Goal: Information Seeking & Learning: Learn about a topic

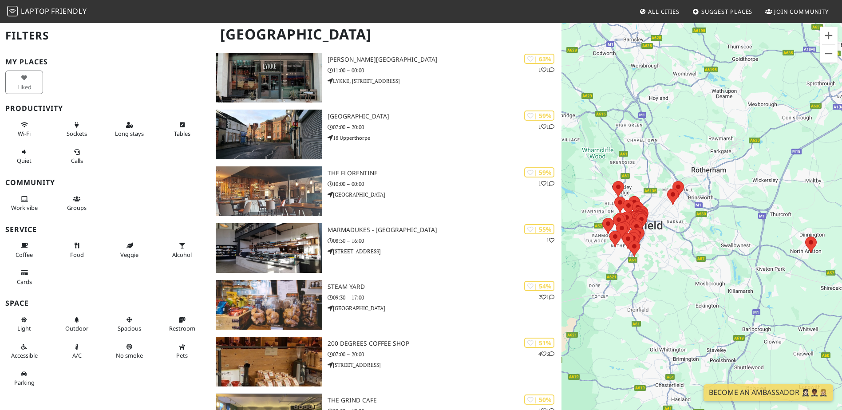
scroll to position [1598, 0]
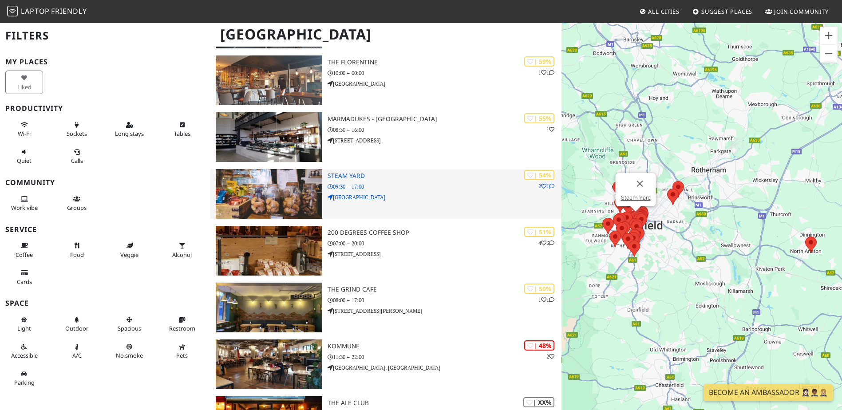
click at [289, 194] on img at bounding box center [269, 194] width 106 height 50
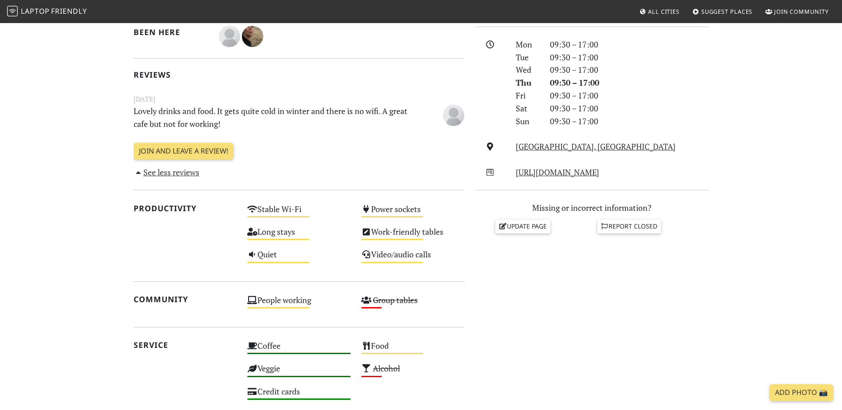
scroll to position [197, 0]
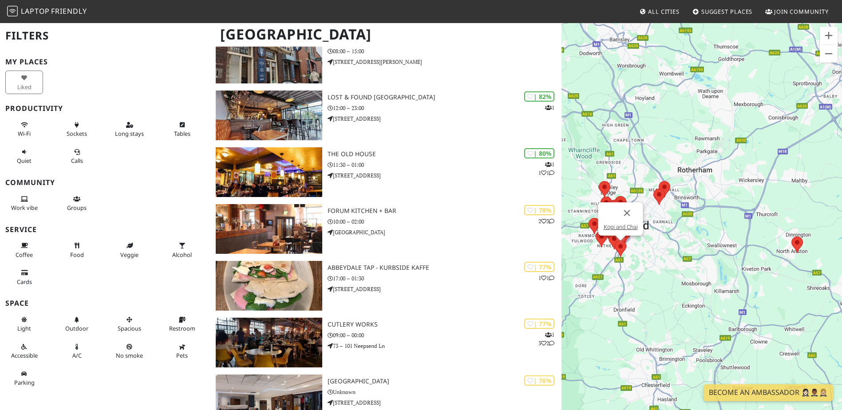
scroll to position [103, 0]
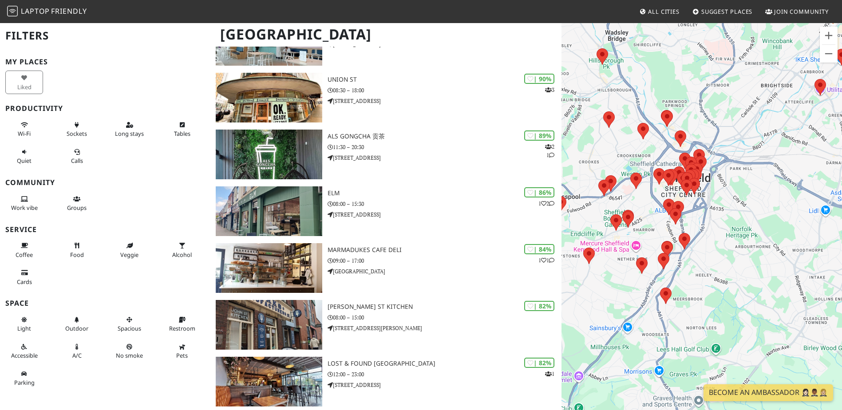
drag, startPoint x: 647, startPoint y: 242, endPoint x: 718, endPoint y: 283, distance: 81.9
click at [718, 283] on div "To navigate, press the arrow keys." at bounding box center [702, 227] width 281 height 410
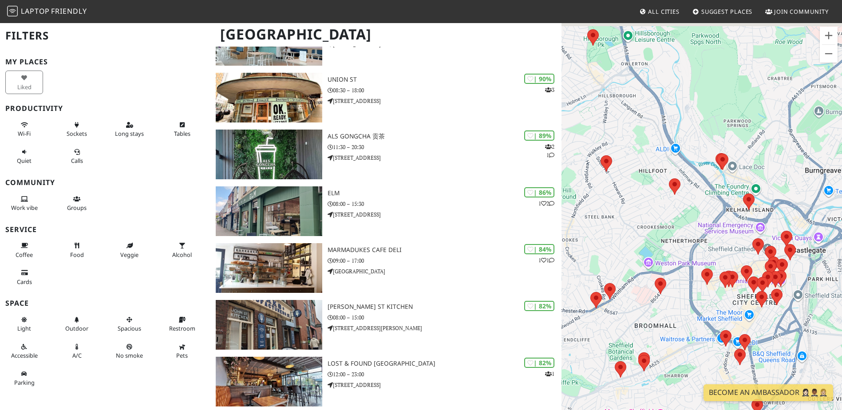
drag, startPoint x: 635, startPoint y: 205, endPoint x: 630, endPoint y: 318, distance: 113.3
click at [630, 318] on div "To navigate, press the arrow keys." at bounding box center [702, 227] width 281 height 410
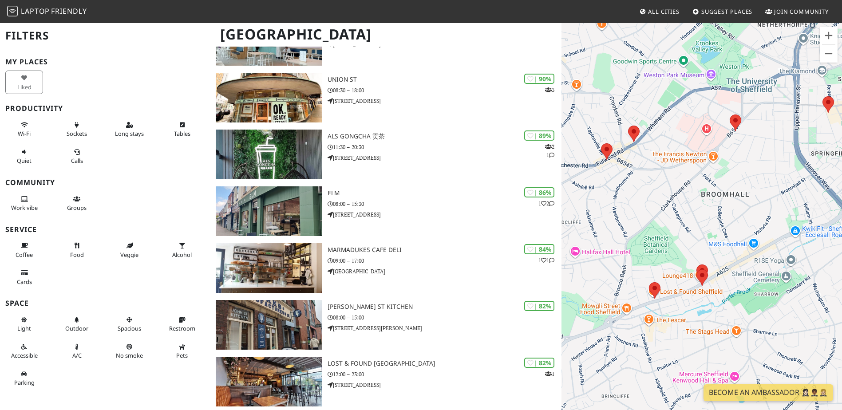
drag, startPoint x: 624, startPoint y: 306, endPoint x: 642, endPoint y: 139, distance: 168.8
click at [642, 139] on div "To navigate, press the arrow keys." at bounding box center [702, 227] width 281 height 410
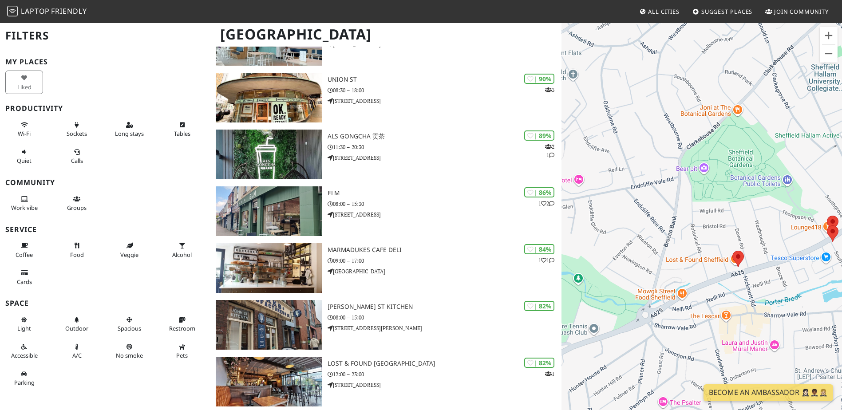
drag, startPoint x: 639, startPoint y: 293, endPoint x: 790, endPoint y: 275, distance: 152.5
click at [790, 275] on div "To navigate, press the arrow keys." at bounding box center [702, 227] width 281 height 410
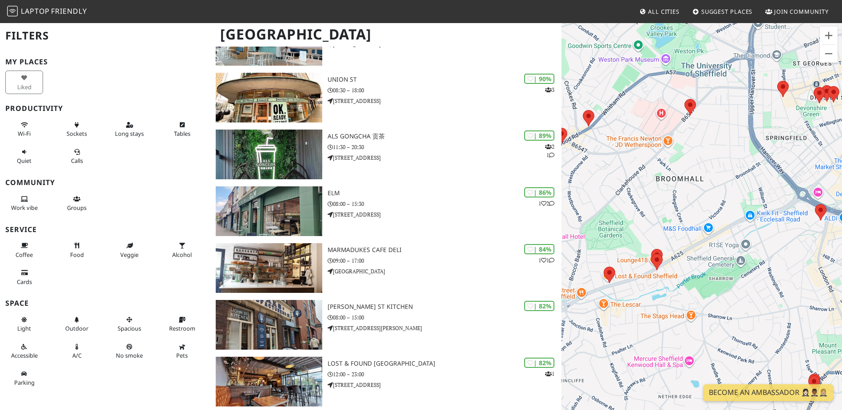
drag, startPoint x: 807, startPoint y: 270, endPoint x: 653, endPoint y: 287, distance: 154.5
click at [653, 287] on div "To navigate, press the arrow keys." at bounding box center [702, 227] width 281 height 410
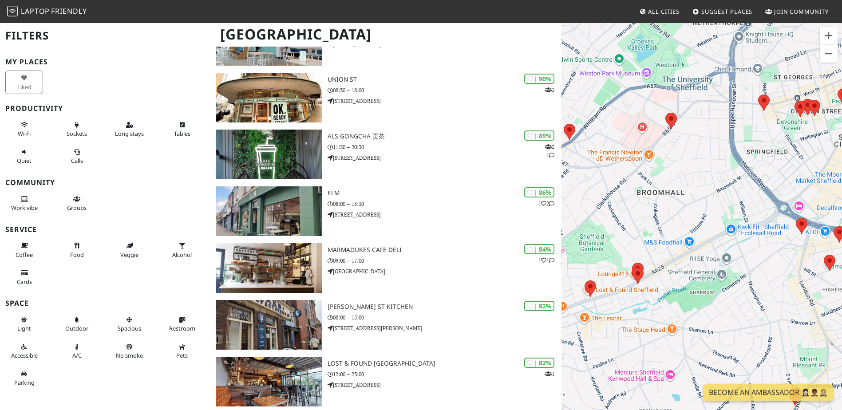
drag, startPoint x: 814, startPoint y: 224, endPoint x: 651, endPoint y: 323, distance: 190.6
click at [651, 323] on div "To navigate, press the arrow keys." at bounding box center [702, 227] width 281 height 410
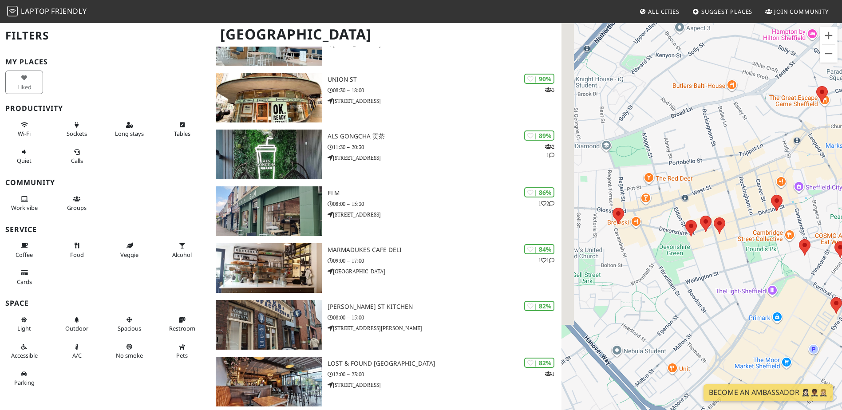
drag, startPoint x: 598, startPoint y: 238, endPoint x: 670, endPoint y: 266, distance: 77.3
click at [670, 266] on div "To navigate, press the arrow keys." at bounding box center [702, 227] width 281 height 410
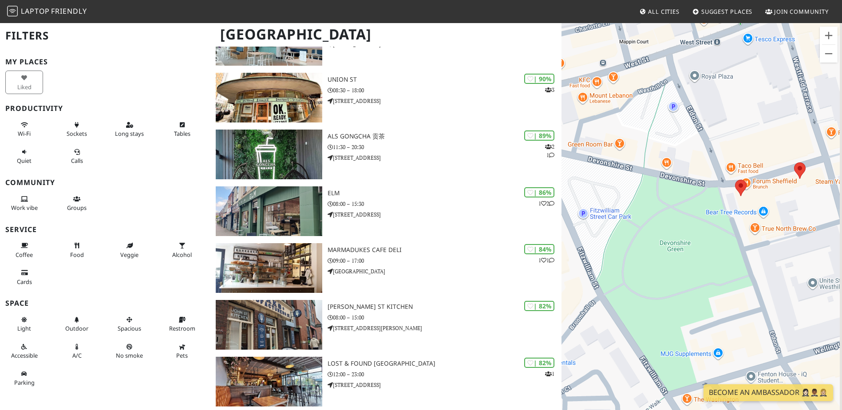
drag, startPoint x: 813, startPoint y: 267, endPoint x: 633, endPoint y: 243, distance: 182.2
click at [633, 243] on div "To navigate, press the arrow keys." at bounding box center [702, 227] width 281 height 410
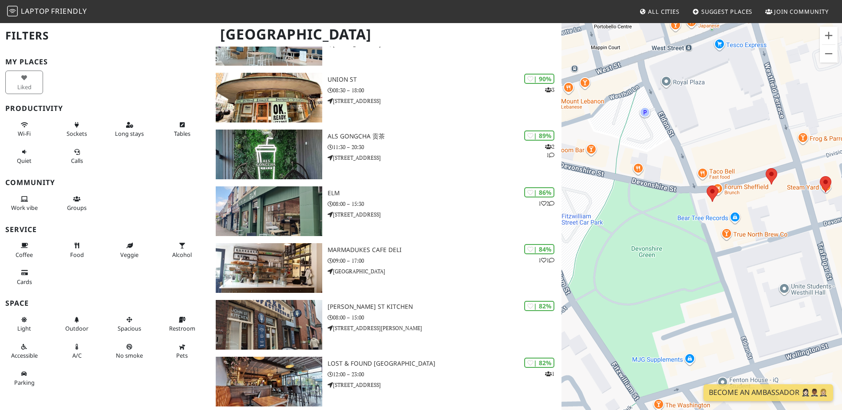
drag, startPoint x: 703, startPoint y: 246, endPoint x: 601, endPoint y: 273, distance: 106.0
click at [594, 277] on div "To navigate, press the arrow keys." at bounding box center [702, 227] width 281 height 410
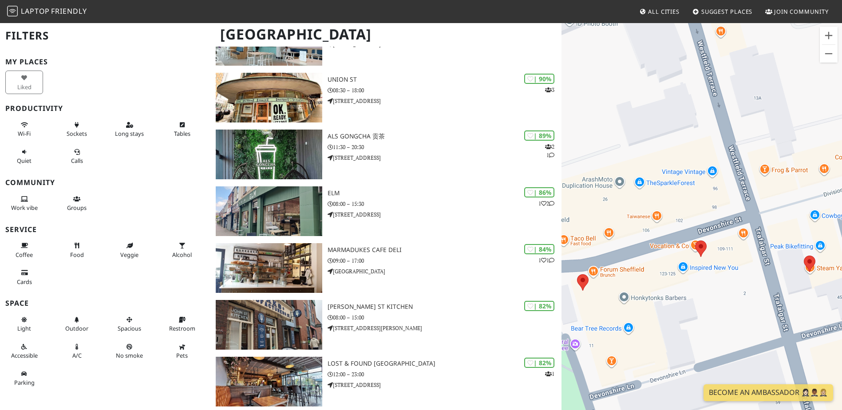
drag, startPoint x: 617, startPoint y: 265, endPoint x: 788, endPoint y: 297, distance: 174.4
click at [788, 297] on div "To navigate, press the arrow keys." at bounding box center [702, 227] width 281 height 410
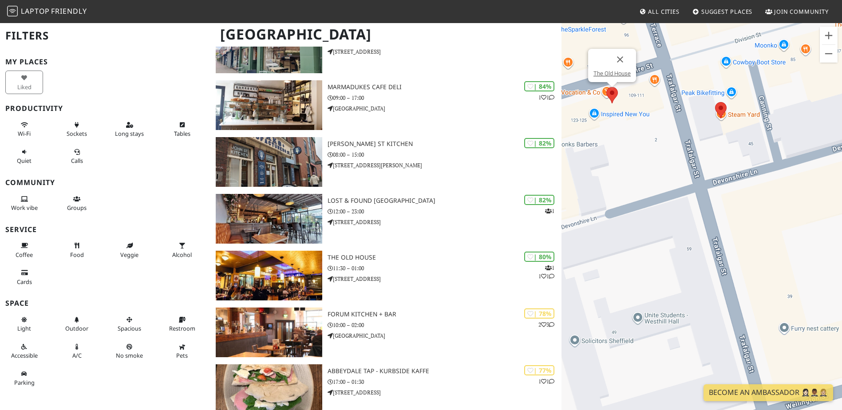
scroll to position [488, 0]
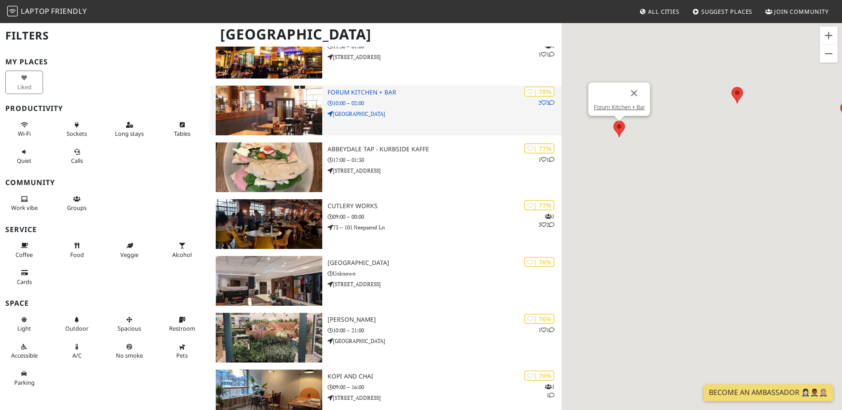
click at [342, 93] on h3 "Forum Kitchen + Bar" at bounding box center [445, 93] width 234 height 8
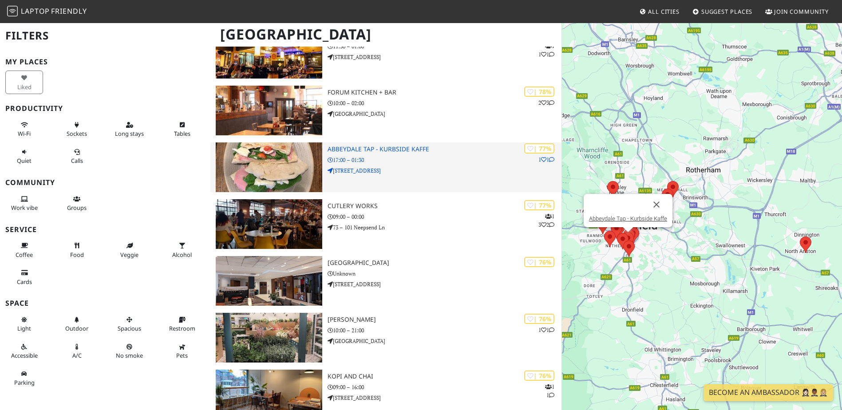
scroll to position [488, 0]
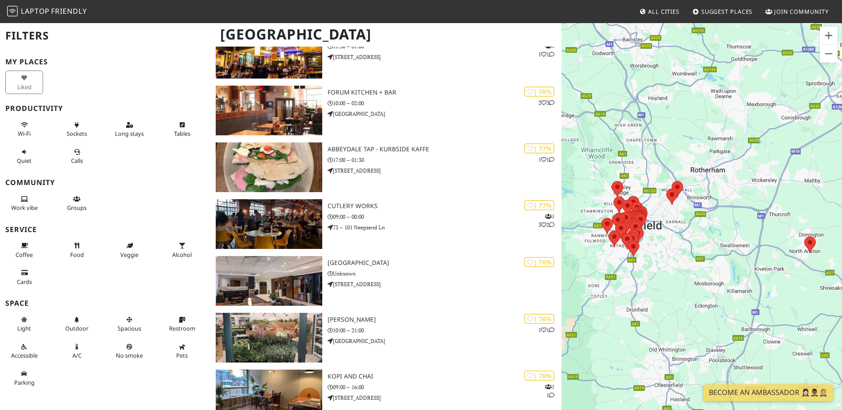
click at [48, 14] on span "Laptop" at bounding box center [35, 11] width 29 height 10
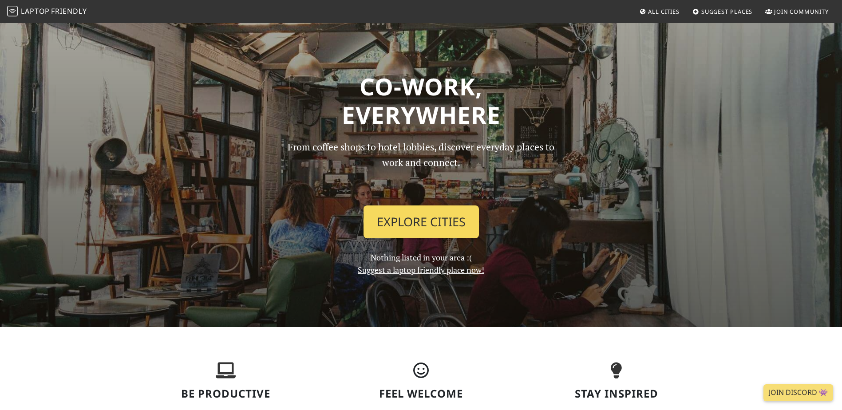
click at [436, 218] on link "Explore Cities" at bounding box center [421, 222] width 115 height 33
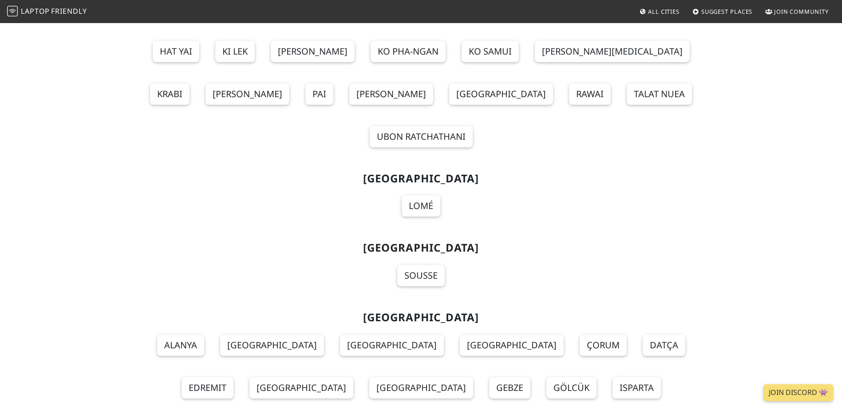
scroll to position [9769, 0]
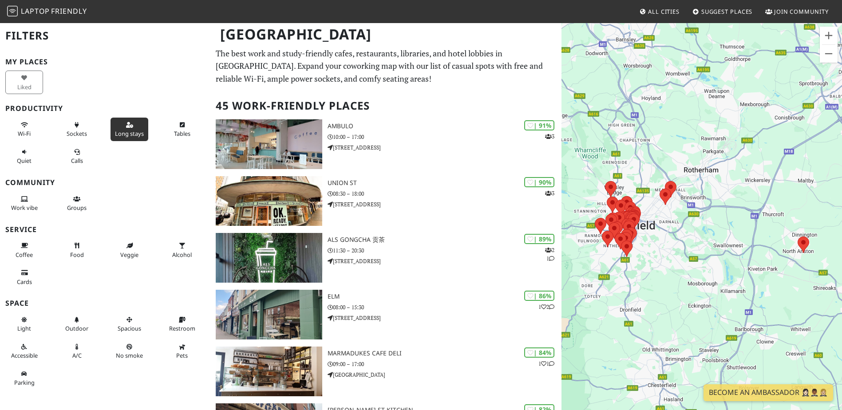
click at [136, 129] on button "Long stays" at bounding box center [130, 130] width 38 height 24
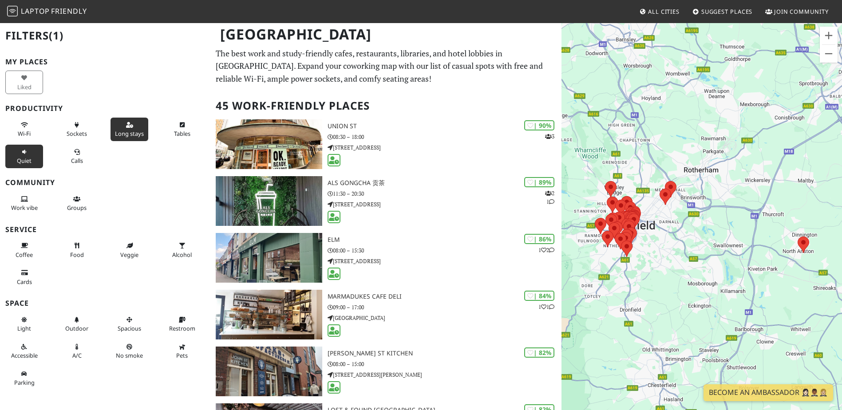
click at [28, 154] on button "Quiet" at bounding box center [24, 157] width 38 height 24
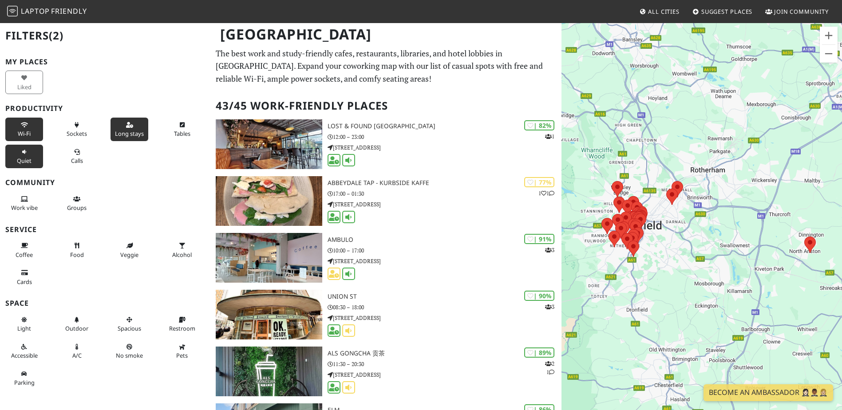
click at [24, 123] on icon at bounding box center [24, 126] width 7 height 6
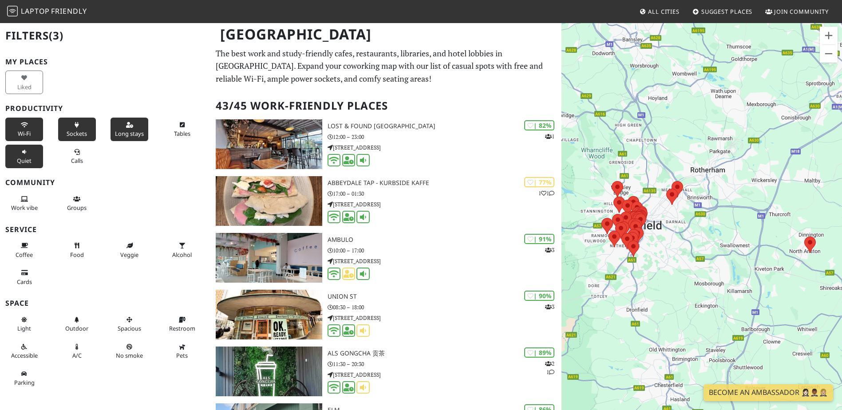
click at [75, 138] on button "Sockets" at bounding box center [77, 130] width 38 height 24
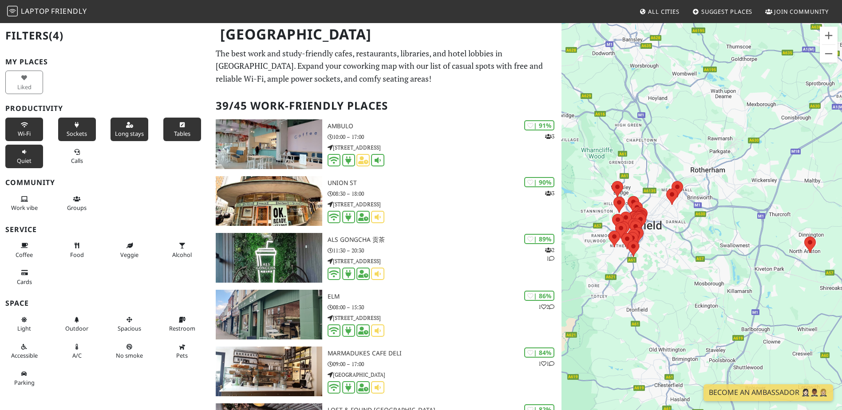
click at [178, 123] on icon at bounding box center [181, 126] width 7 height 6
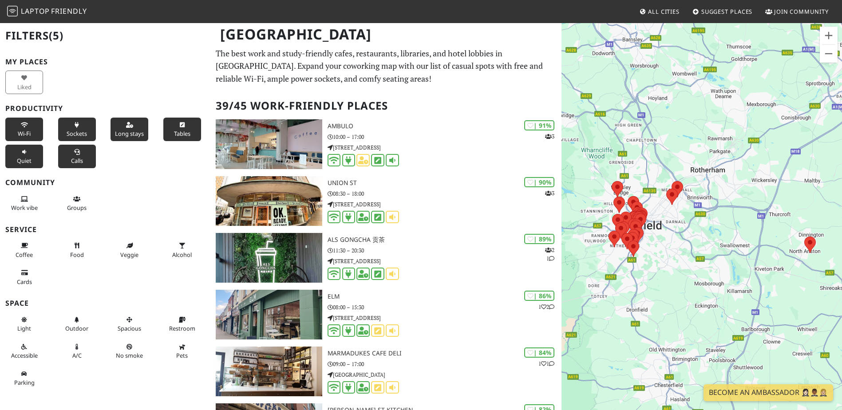
click at [83, 159] on button "Calls" at bounding box center [77, 157] width 38 height 24
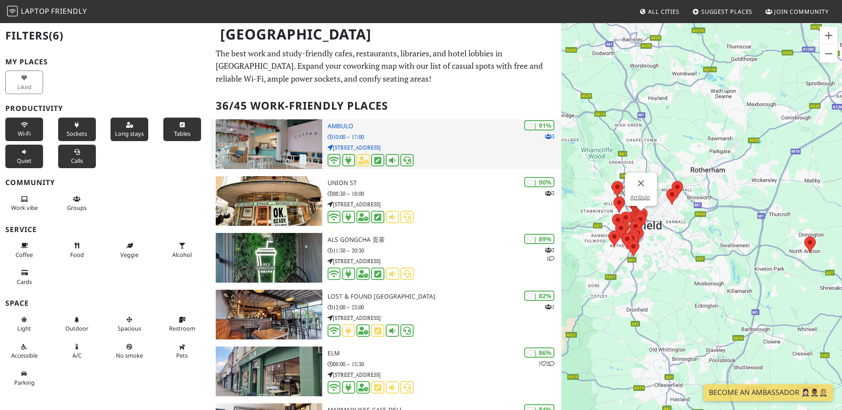
click at [319, 142] on img at bounding box center [269, 144] width 106 height 50
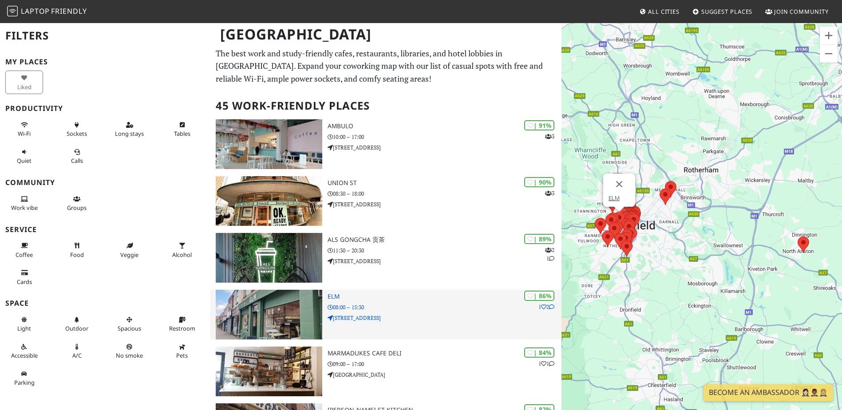
click at [264, 310] on img at bounding box center [269, 315] width 106 height 50
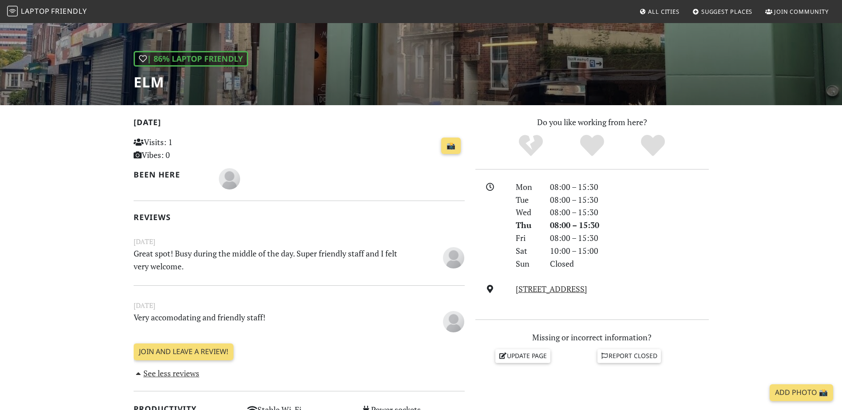
scroll to position [266, 0]
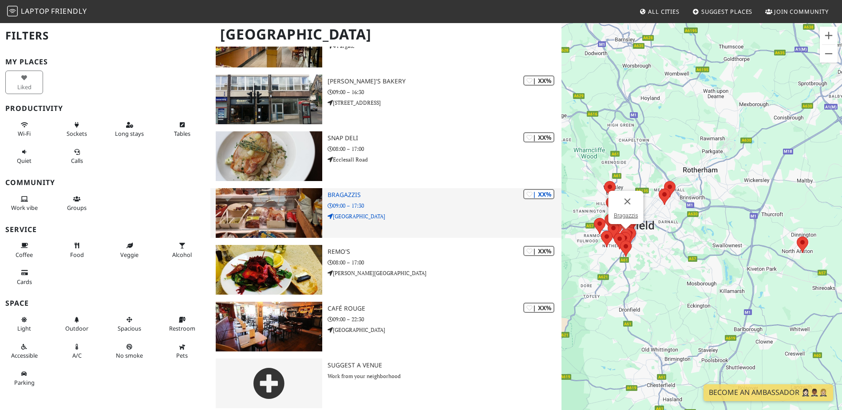
scroll to position [2323, 0]
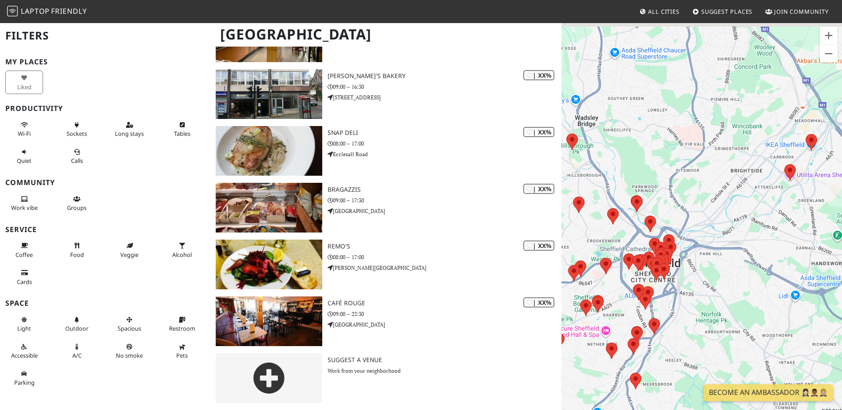
drag, startPoint x: 652, startPoint y: 160, endPoint x: 742, endPoint y: 235, distance: 117.3
click at [742, 235] on div "To navigate, press the arrow keys." at bounding box center [702, 227] width 281 height 410
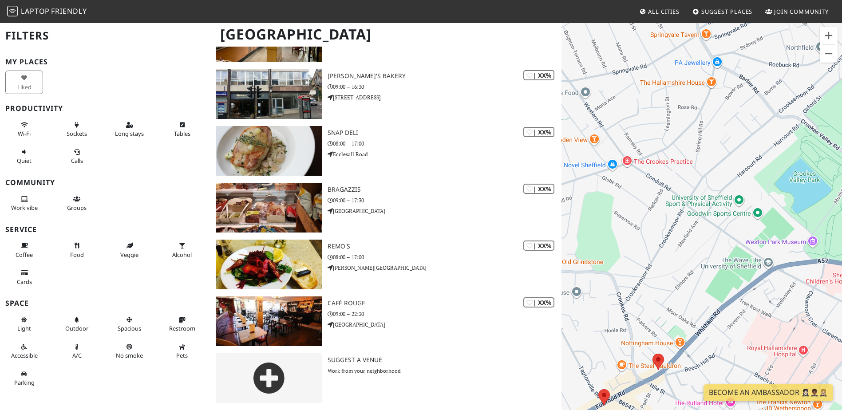
drag, startPoint x: 727, startPoint y: 170, endPoint x: 659, endPoint y: 293, distance: 141.1
click at [660, 298] on div "To navigate, press the arrow keys." at bounding box center [702, 227] width 281 height 410
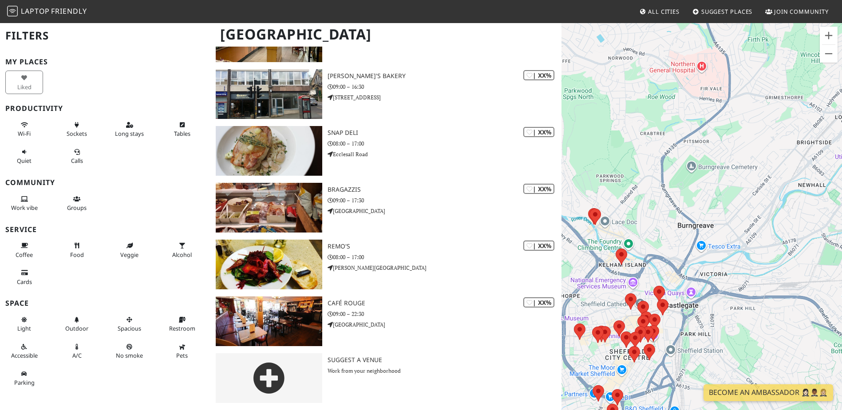
drag, startPoint x: 782, startPoint y: 160, endPoint x: 570, endPoint y: 253, distance: 231.8
click at [573, 254] on div "To navigate, press the arrow keys." at bounding box center [702, 227] width 281 height 410
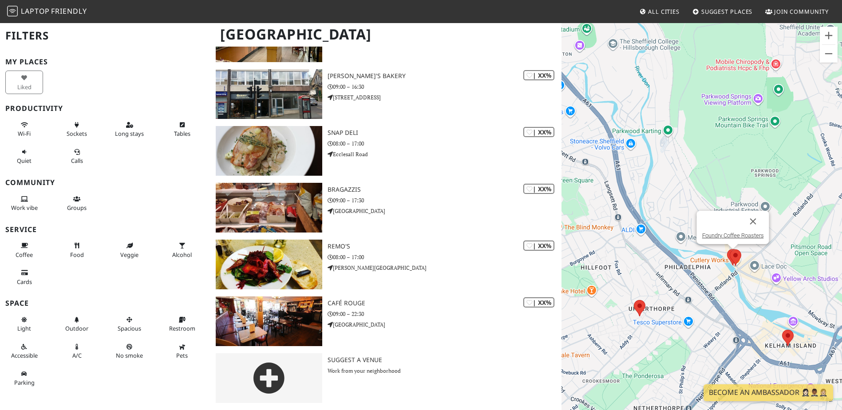
click at [725, 251] on img at bounding box center [733, 258] width 19 height 24
click at [736, 234] on link "Foundry Coffee Roasters" at bounding box center [733, 235] width 62 height 7
click at [788, 338] on img at bounding box center [788, 338] width 19 height 24
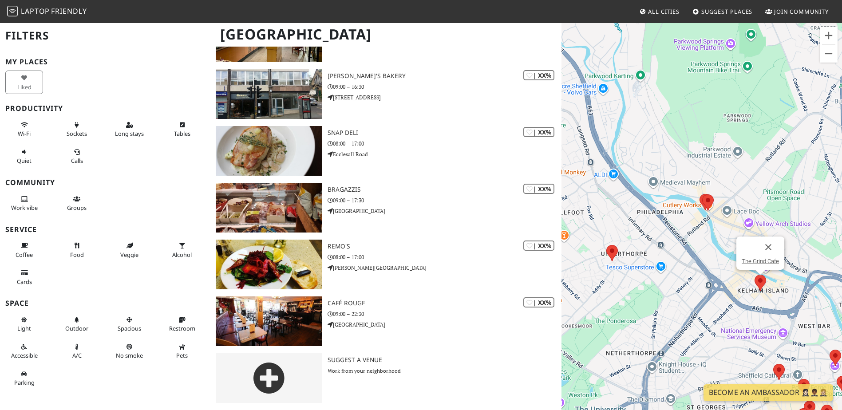
drag, startPoint x: 718, startPoint y: 309, endPoint x: 693, endPoint y: 255, distance: 59.4
click at [693, 255] on div "To navigate, press the arrow keys. The Grind Cafe" at bounding box center [702, 227] width 281 height 410
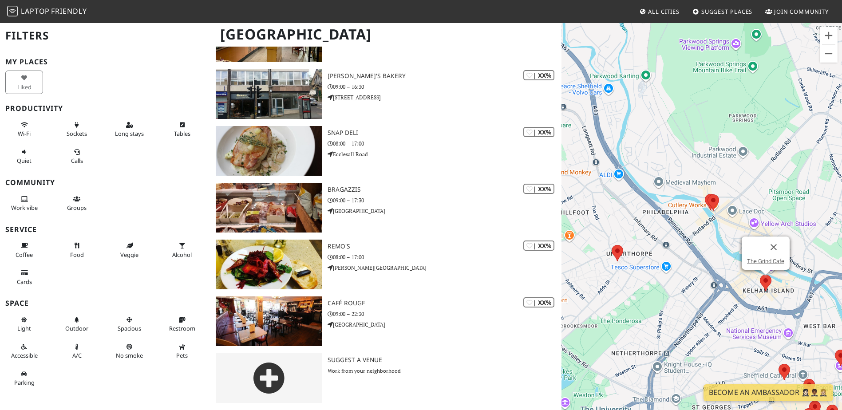
click at [768, 279] on img at bounding box center [765, 283] width 19 height 24
click at [754, 260] on link "The Grind Cafe" at bounding box center [765, 261] width 37 height 7
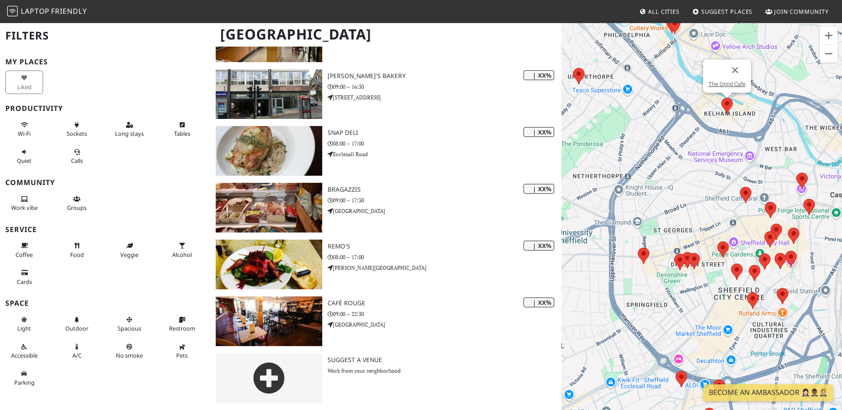
drag, startPoint x: 673, startPoint y: 341, endPoint x: 629, endPoint y: 146, distance: 199.6
click at [629, 147] on div "To navigate, press the arrow keys. The Grind Cafe" at bounding box center [702, 227] width 281 height 410
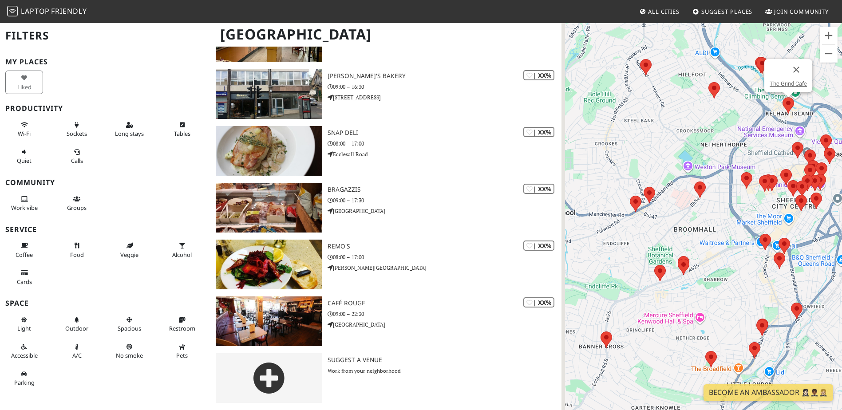
drag, startPoint x: 648, startPoint y: 272, endPoint x: 683, endPoint y: 214, distance: 67.5
click at [683, 214] on div "To navigate, press the arrow keys. The Grind Cafe" at bounding box center [702, 227] width 281 height 410
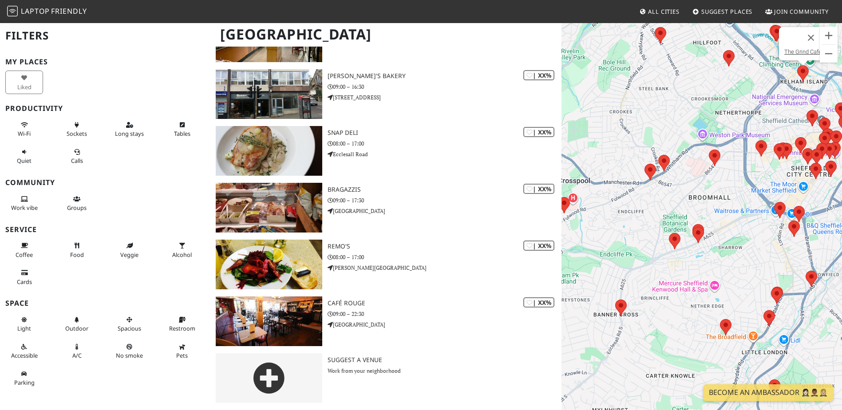
drag, startPoint x: 667, startPoint y: 338, endPoint x: 705, endPoint y: 265, distance: 83.0
click at [703, 265] on div "To navigate, press the arrow keys. The Grind Cafe" at bounding box center [702, 227] width 281 height 410
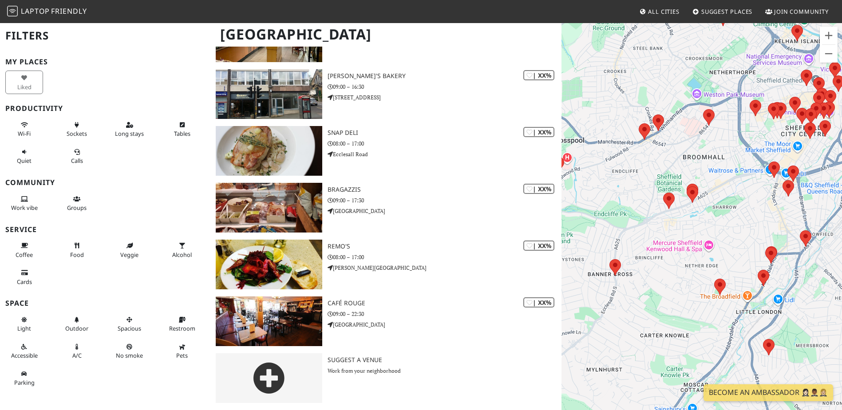
drag, startPoint x: 703, startPoint y: 209, endPoint x: 684, endPoint y: 225, distance: 24.6
click at [768, 250] on div "To navigate, press the arrow keys. The Grind Cafe" at bounding box center [702, 227] width 281 height 410
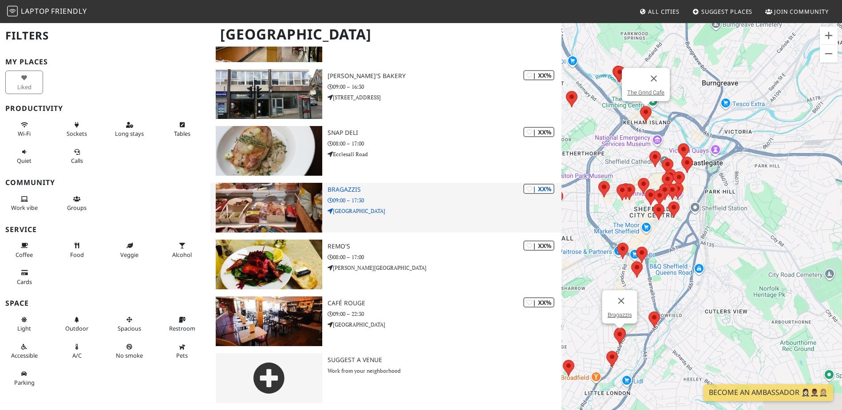
drag, startPoint x: 764, startPoint y: 186, endPoint x: 539, endPoint y: 229, distance: 229.0
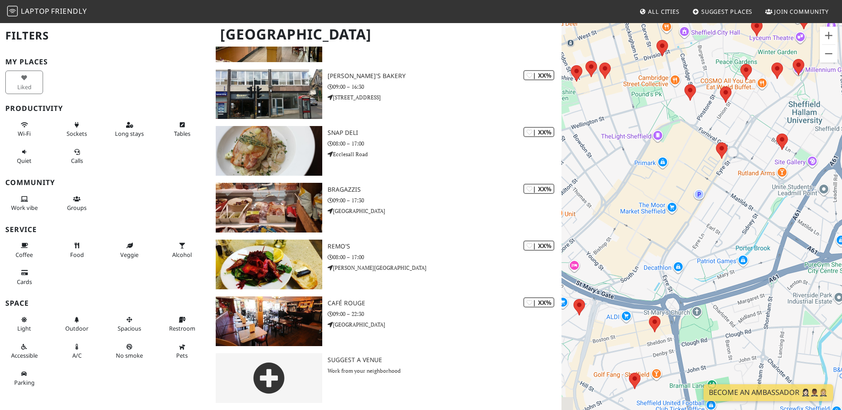
drag, startPoint x: 654, startPoint y: 220, endPoint x: 736, endPoint y: 254, distance: 88.0
click at [736, 254] on div "To navigate, press the arrow keys. The Grind Cafe" at bounding box center [702, 227] width 281 height 410
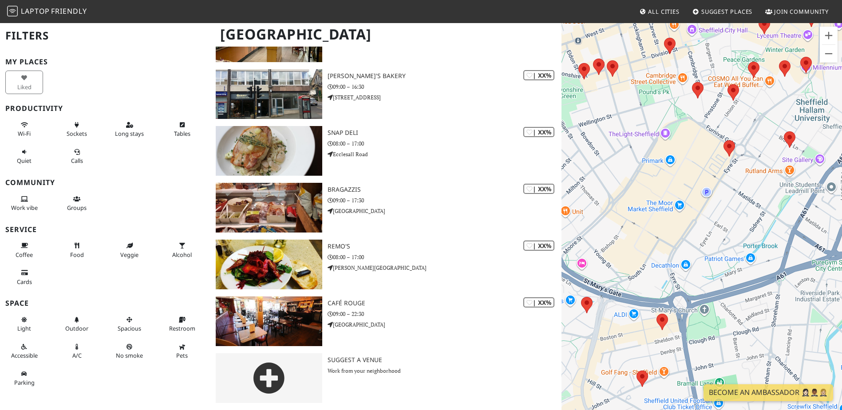
drag, startPoint x: 753, startPoint y: 222, endPoint x: 770, endPoint y: 217, distance: 17.0
click at [770, 217] on div "To navigate, press the arrow keys. The Grind Cafe" at bounding box center [702, 227] width 281 height 410
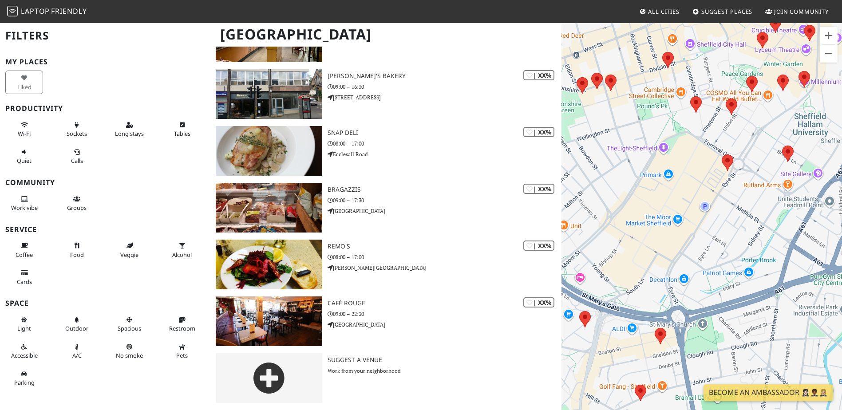
drag, startPoint x: 758, startPoint y: 186, endPoint x: 730, endPoint y: 208, distance: 35.2
click at [730, 208] on div "To navigate, press the arrow keys. The Grind Cafe" at bounding box center [702, 227] width 281 height 410
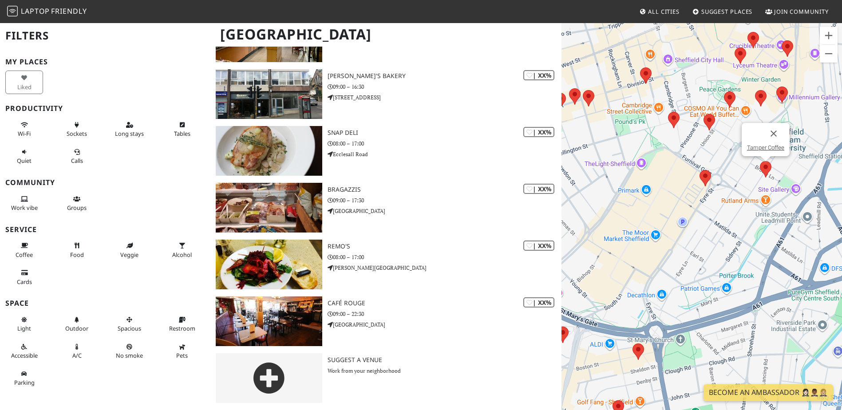
click at [766, 166] on img at bounding box center [765, 170] width 19 height 24
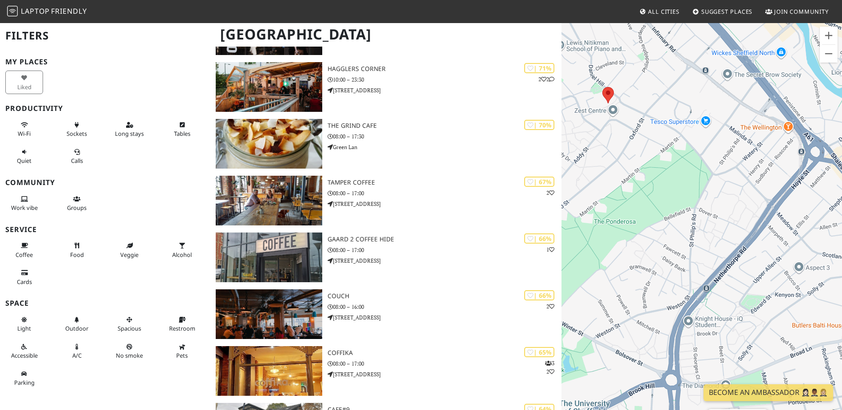
scroll to position [903, 0]
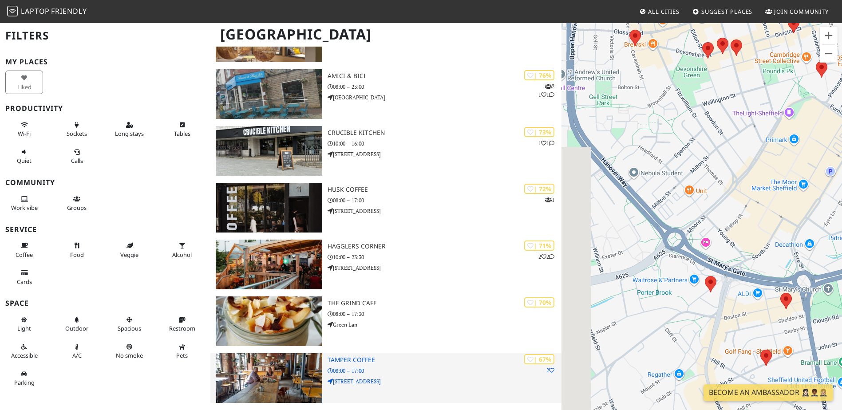
click at [369, 368] on p "08:00 – 17:00" at bounding box center [445, 371] width 234 height 8
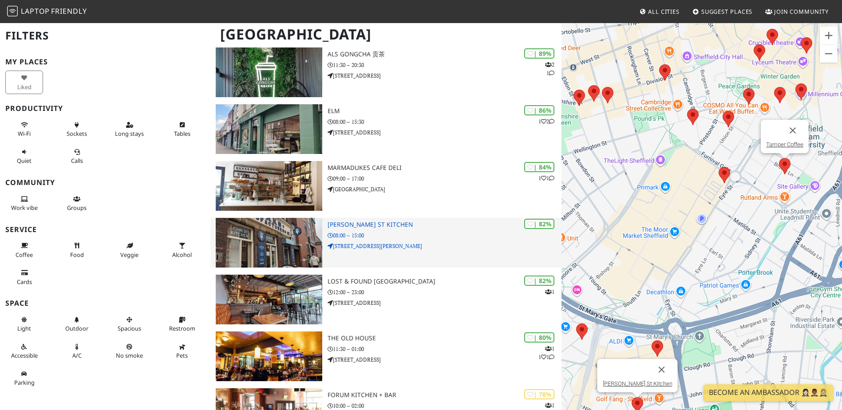
scroll to position [0, 0]
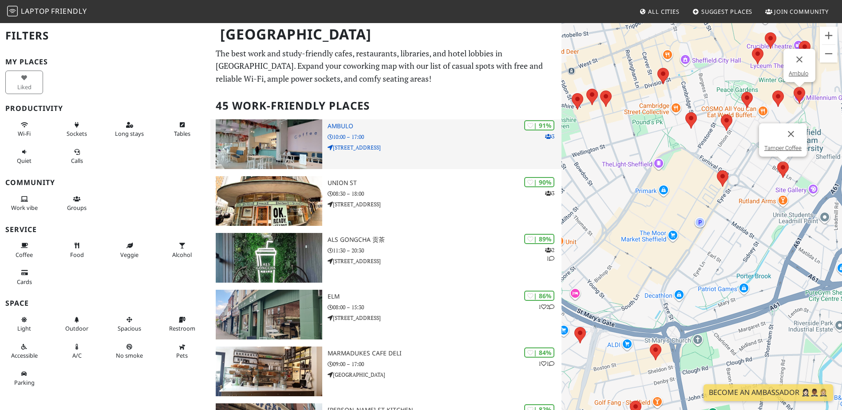
click at [420, 136] on p "10:00 – 17:00" at bounding box center [445, 137] width 234 height 8
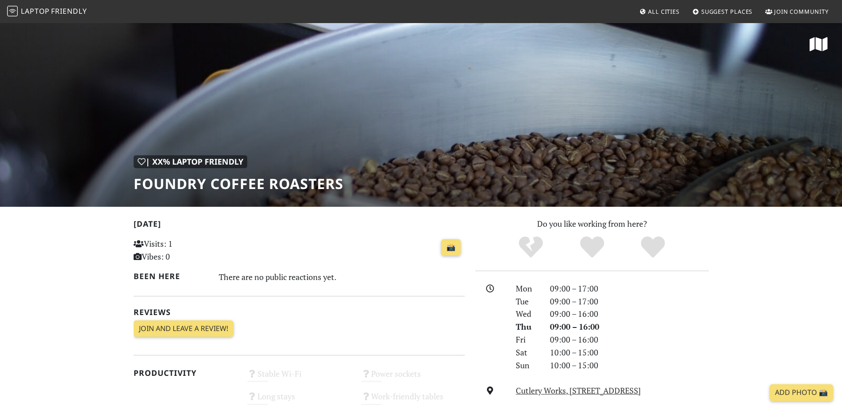
scroll to position [311, 0]
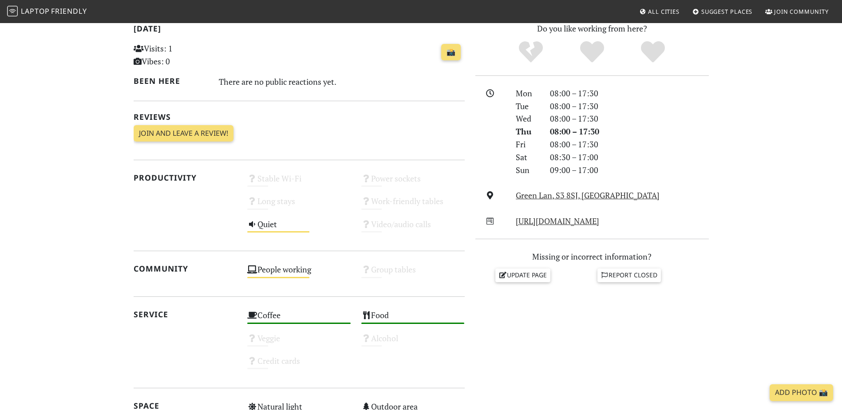
scroll to position [118, 0]
